Goal: Find specific page/section: Find specific page/section

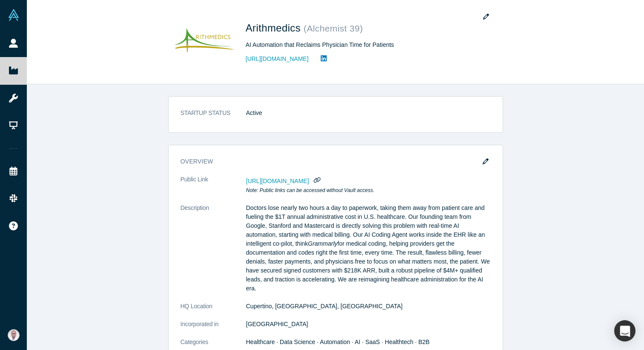
scroll to position [143, 0]
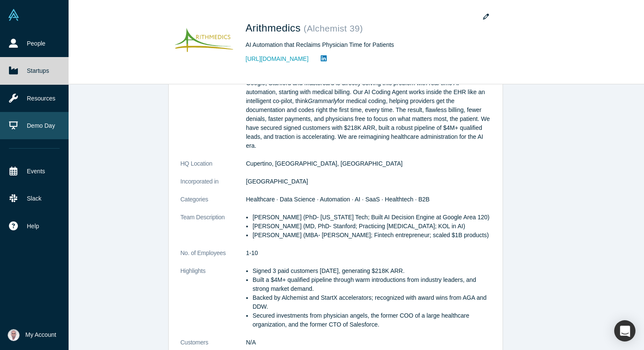
click at [30, 128] on link "Demo Day" at bounding box center [34, 125] width 69 height 27
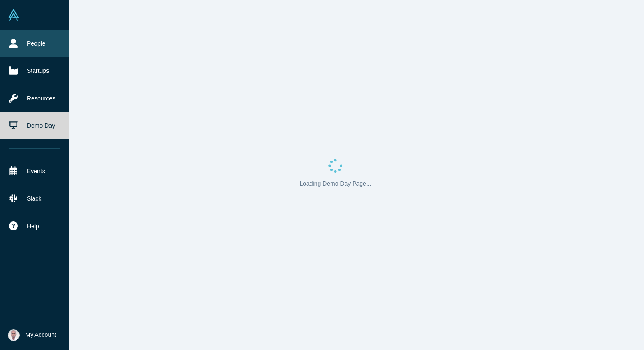
click at [26, 42] on link "People" at bounding box center [34, 43] width 69 height 27
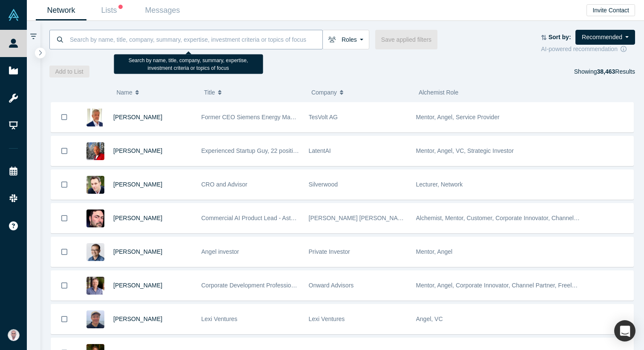
click at [141, 46] on input at bounding box center [195, 39] width 253 height 20
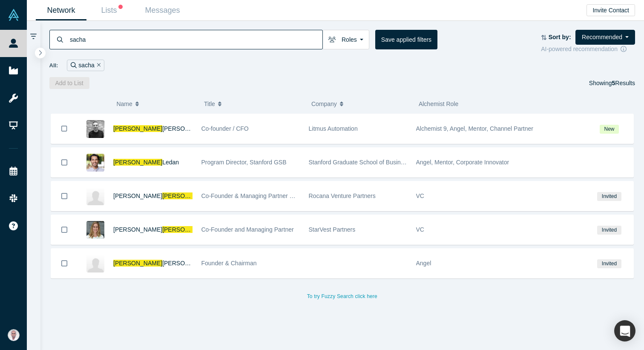
type input "sacha"
click at [287, 173] on div "Program Director, Stanford GSB" at bounding box center [250, 162] width 98 height 29
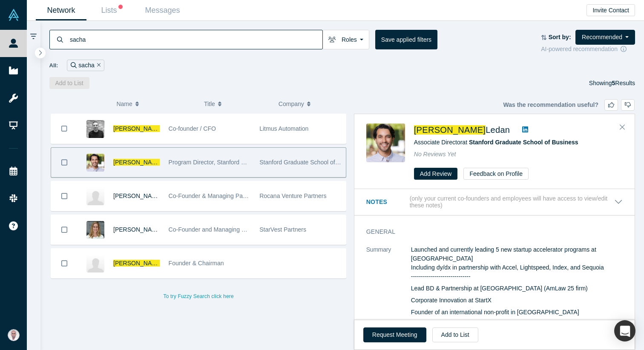
click at [162, 162] on span "Ledan" at bounding box center [170, 162] width 17 height 7
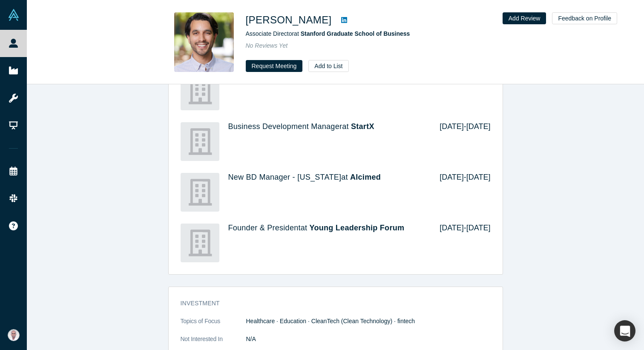
scroll to position [826, 0]
